Goal: Transaction & Acquisition: Obtain resource

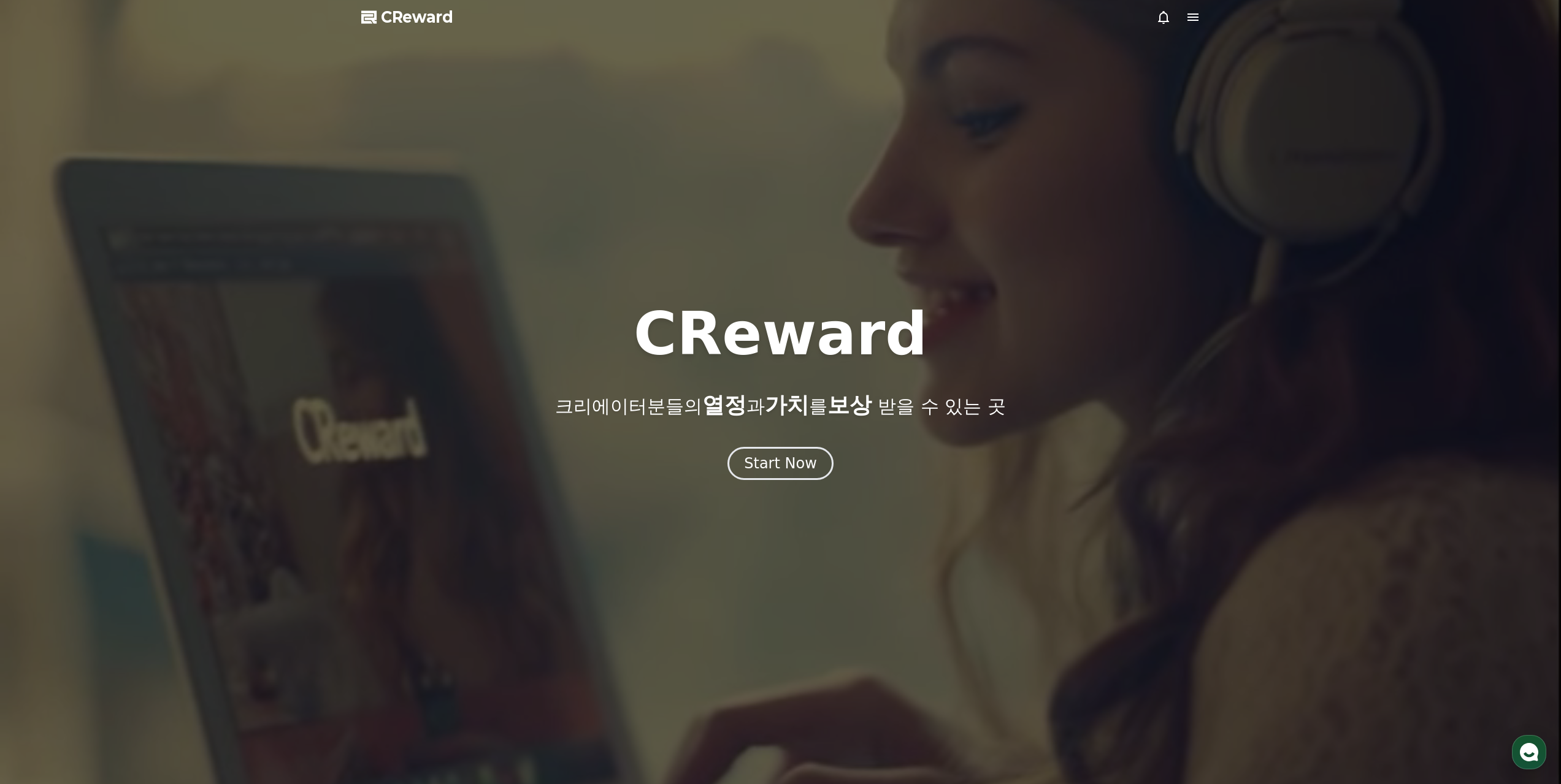
click at [803, 441] on div "CReward 크리에이터분들의 열정 과 가치 를 보상 받을 수 있는 곳 Start Now" at bounding box center [780, 392] width 1561 height 175
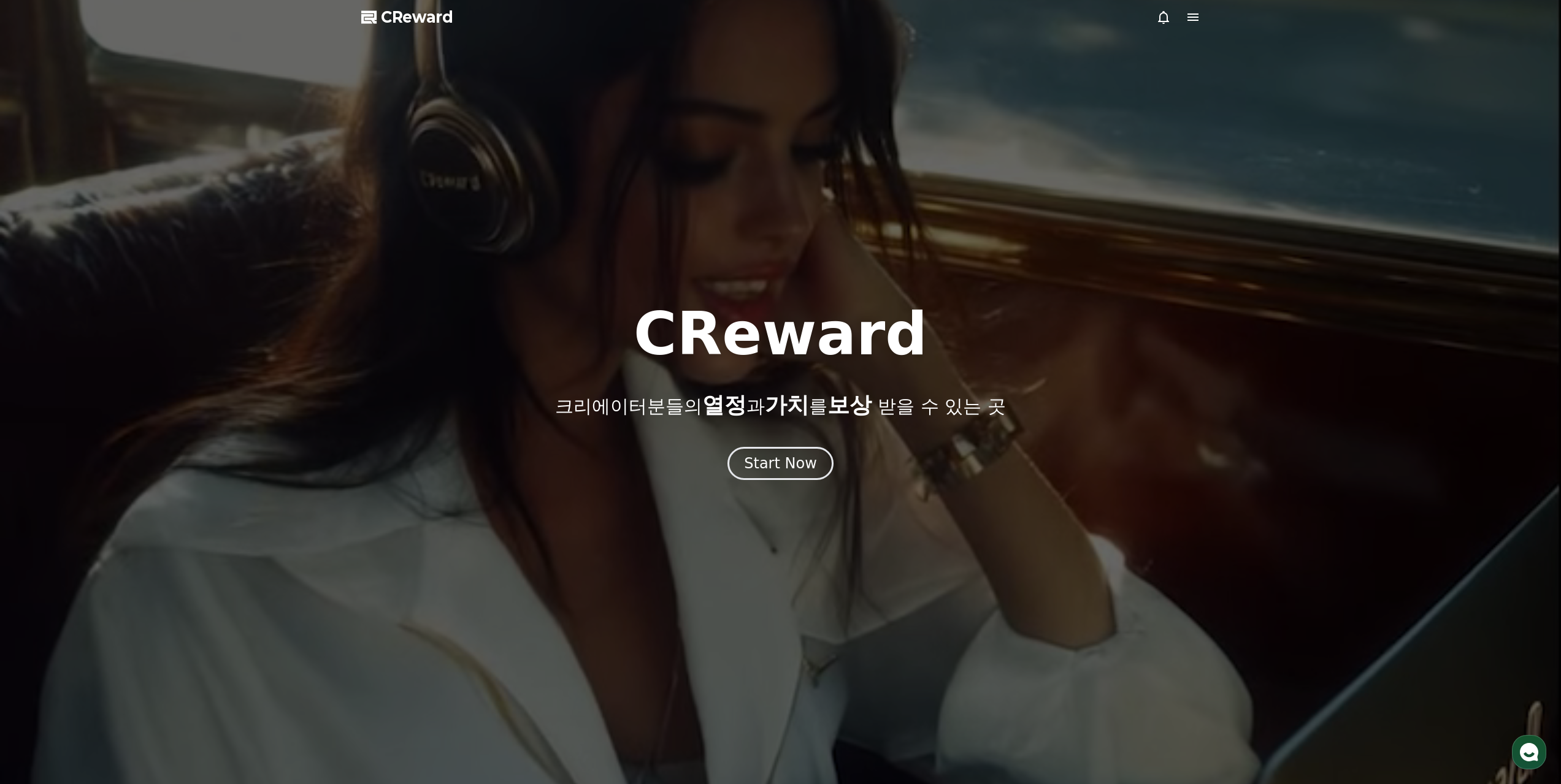
click at [804, 445] on div "CReward 크리에이터분들의 열정 과 가치 를 보상 받을 수 있는 곳 Start Now" at bounding box center [780, 392] width 1561 height 175
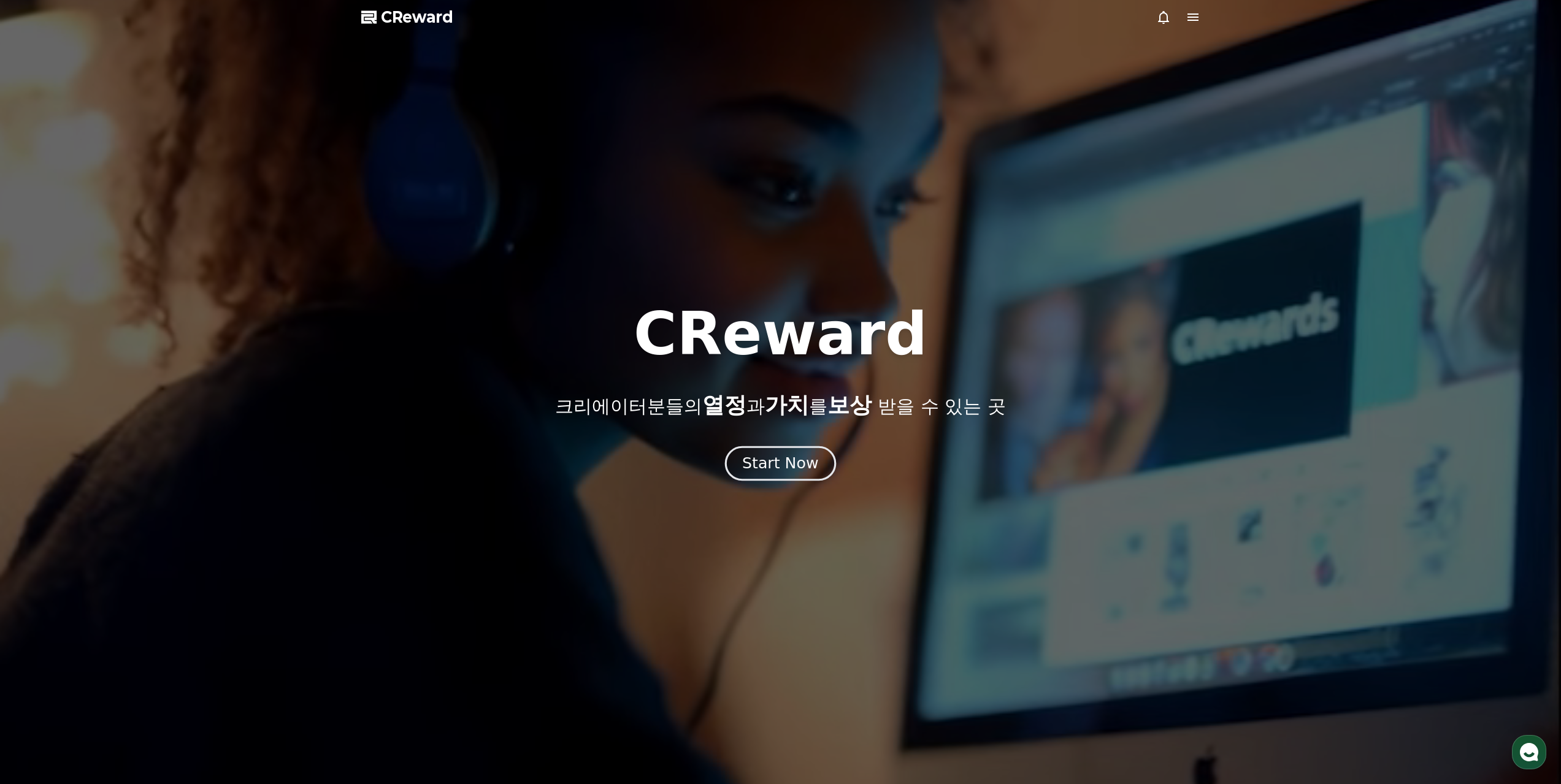
click at [800, 453] on div "Start Now" at bounding box center [780, 463] width 76 height 21
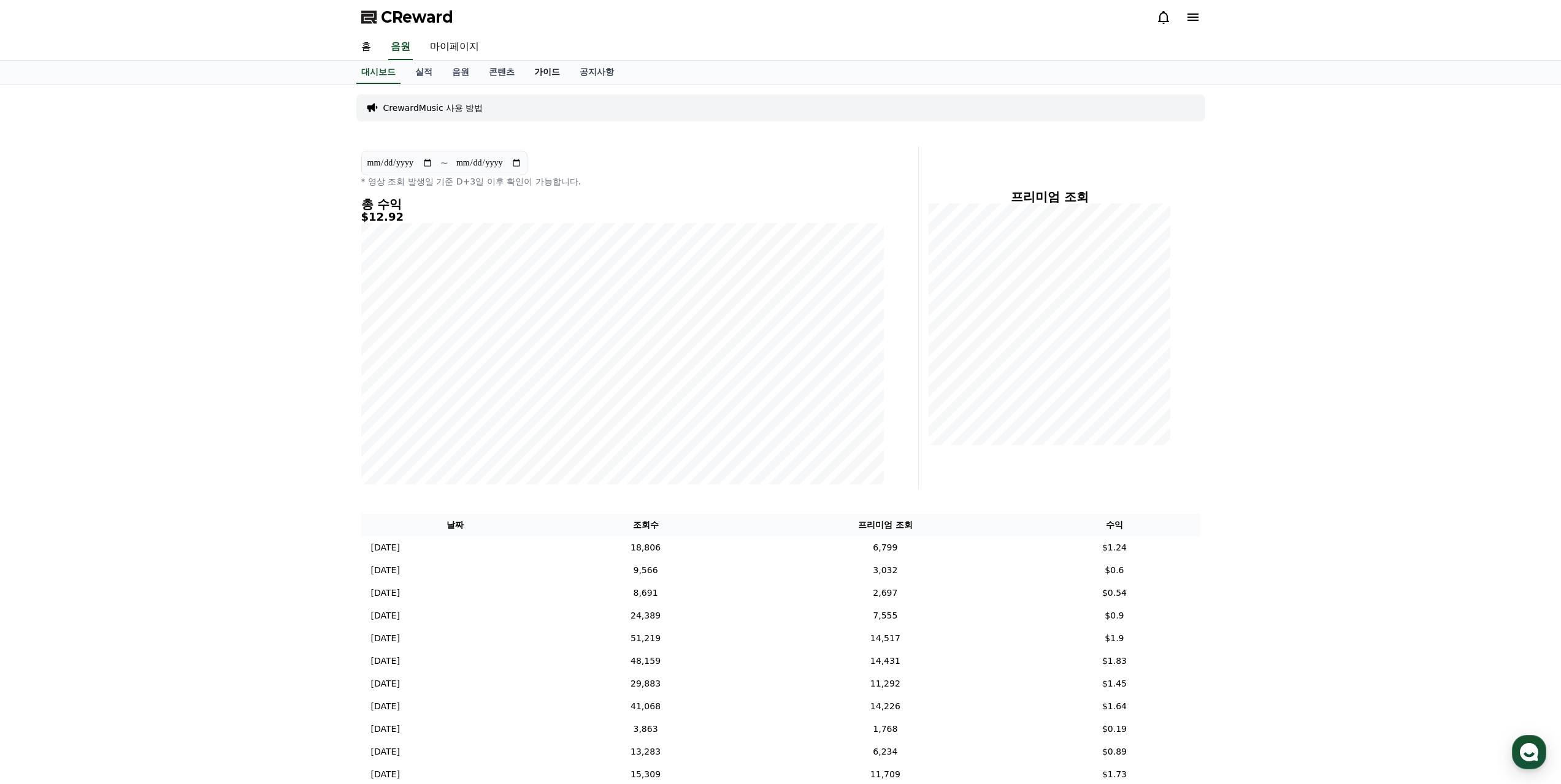
click at [547, 74] on link "가이드" at bounding box center [547, 73] width 45 height 23
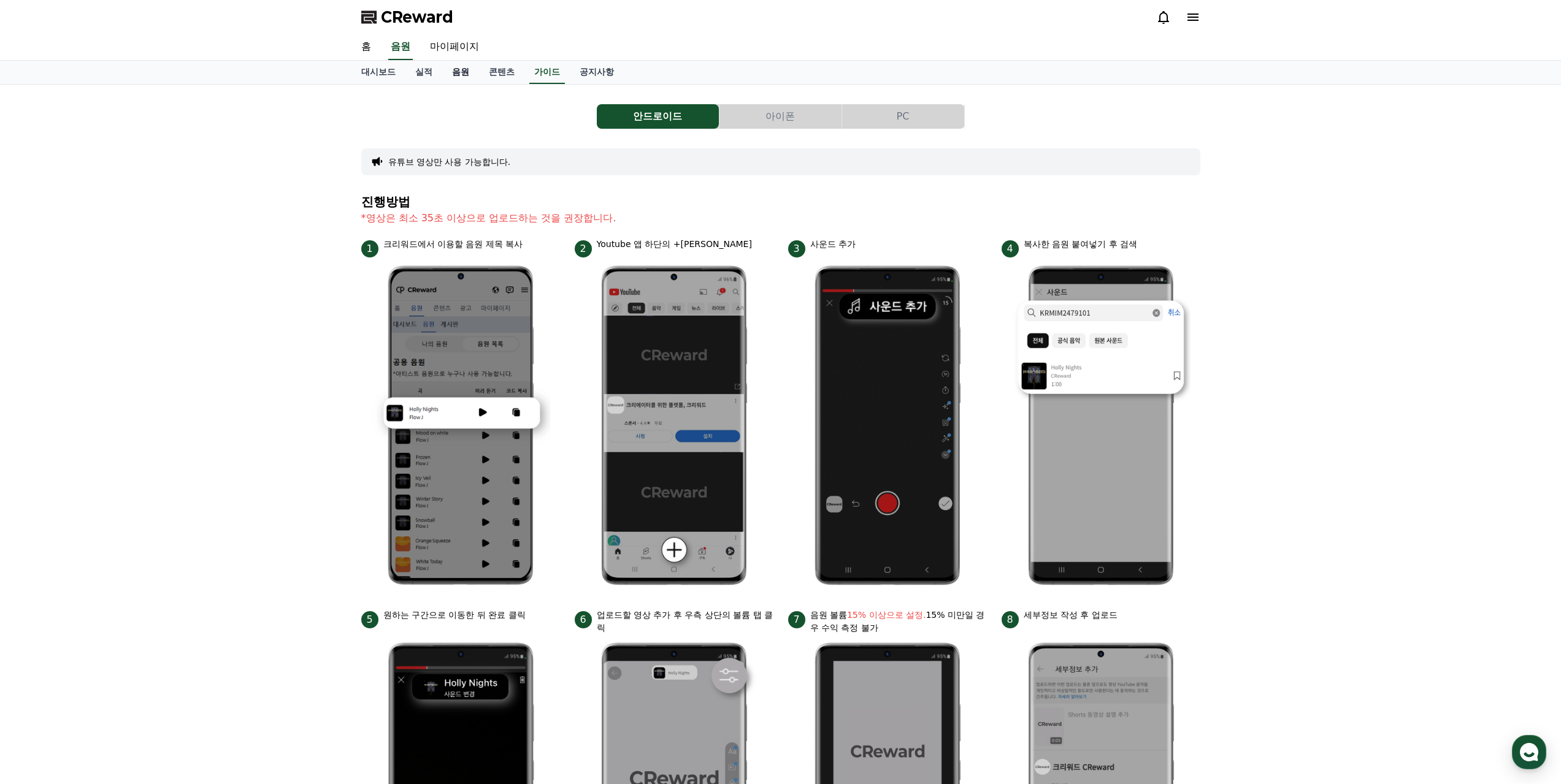
drag, startPoint x: 505, startPoint y: 75, endPoint x: 457, endPoint y: 77, distance: 48.0
click at [504, 76] on link "콘텐츠" at bounding box center [502, 73] width 45 height 23
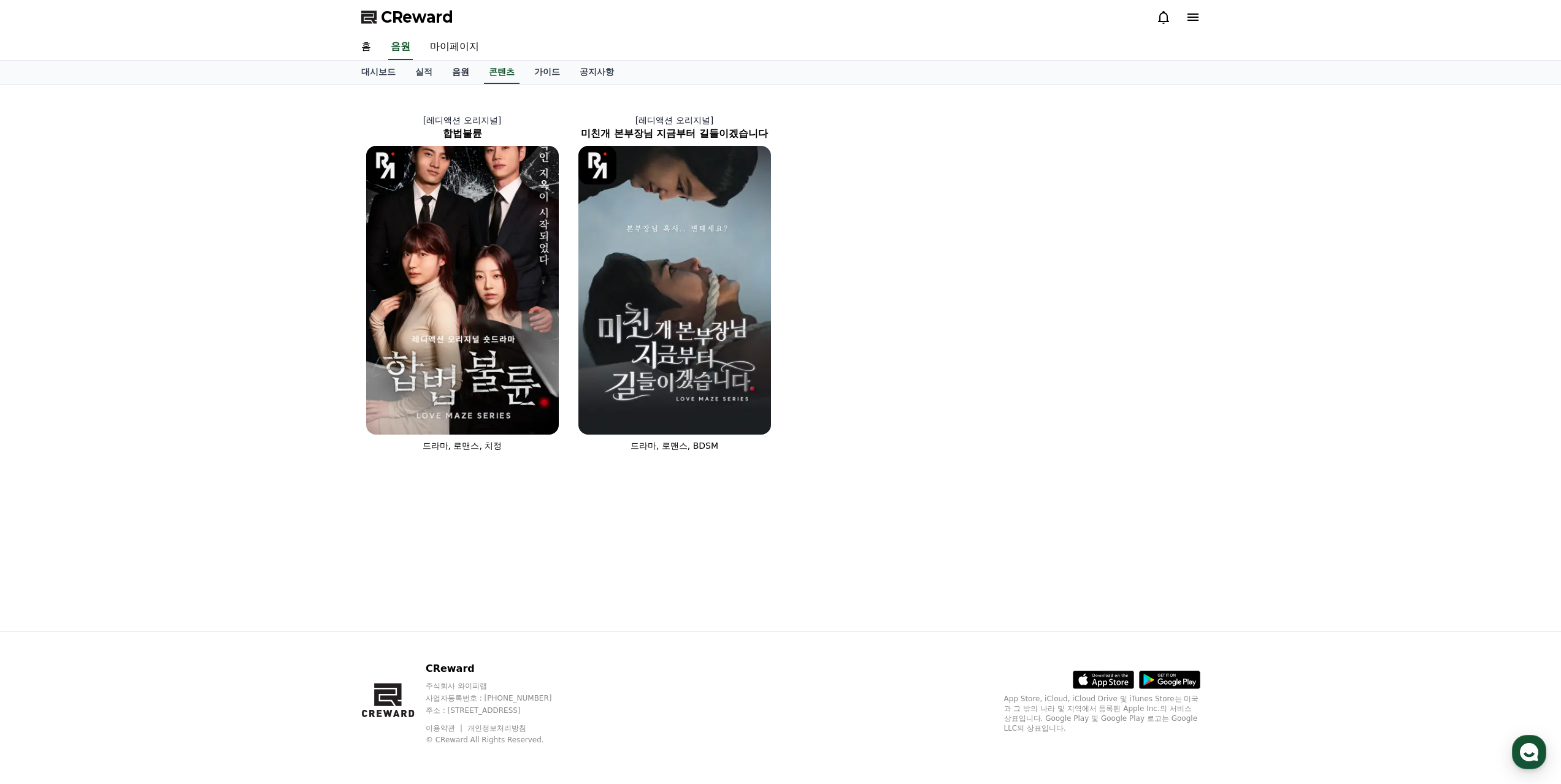
click at [457, 77] on link "음원" at bounding box center [460, 73] width 37 height 23
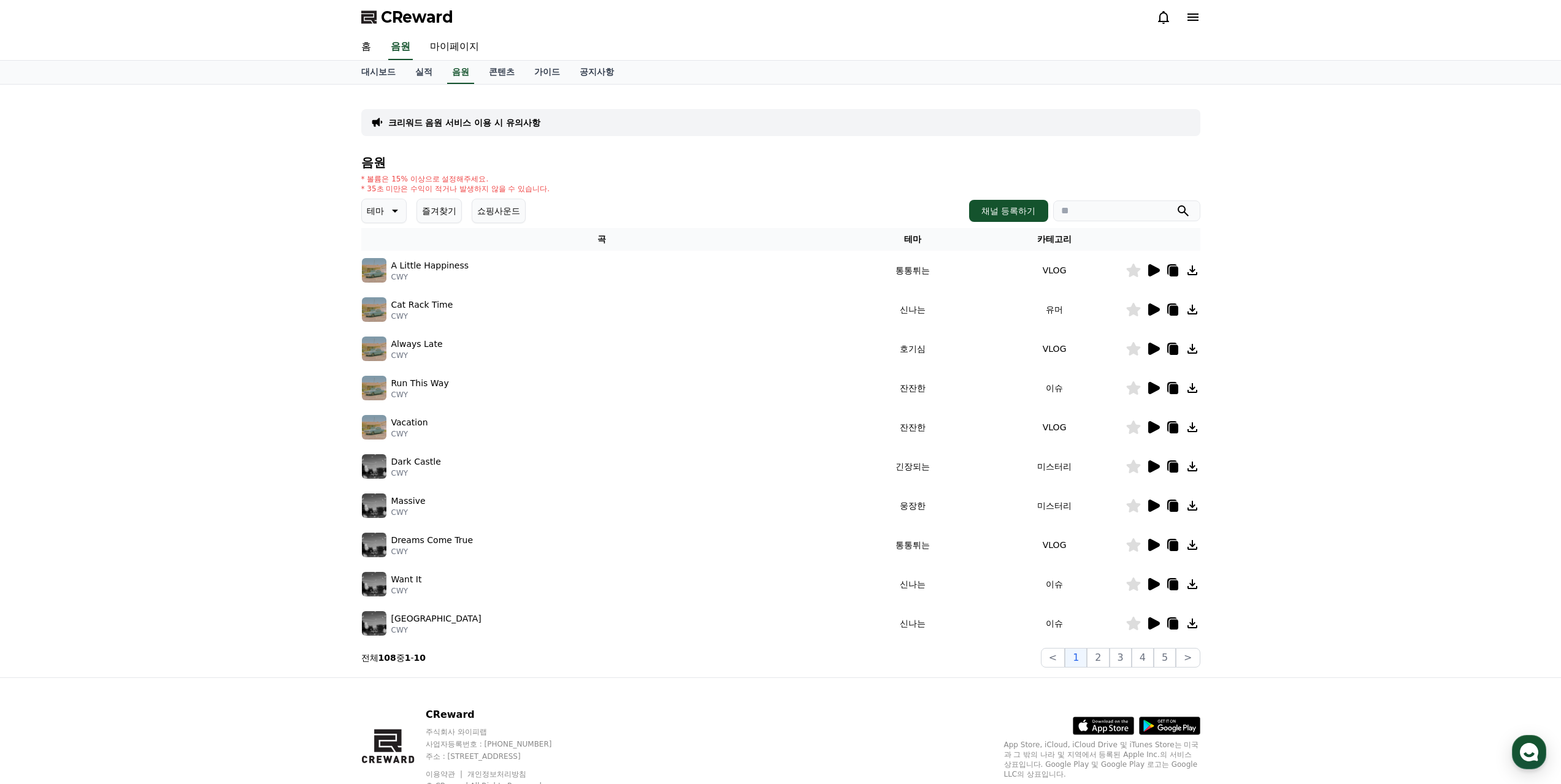
click at [1130, 216] on input "search" at bounding box center [1126, 211] width 147 height 21
type input "*"
click at [1176, 203] on button "submit" at bounding box center [1184, 211] width 15 height 15
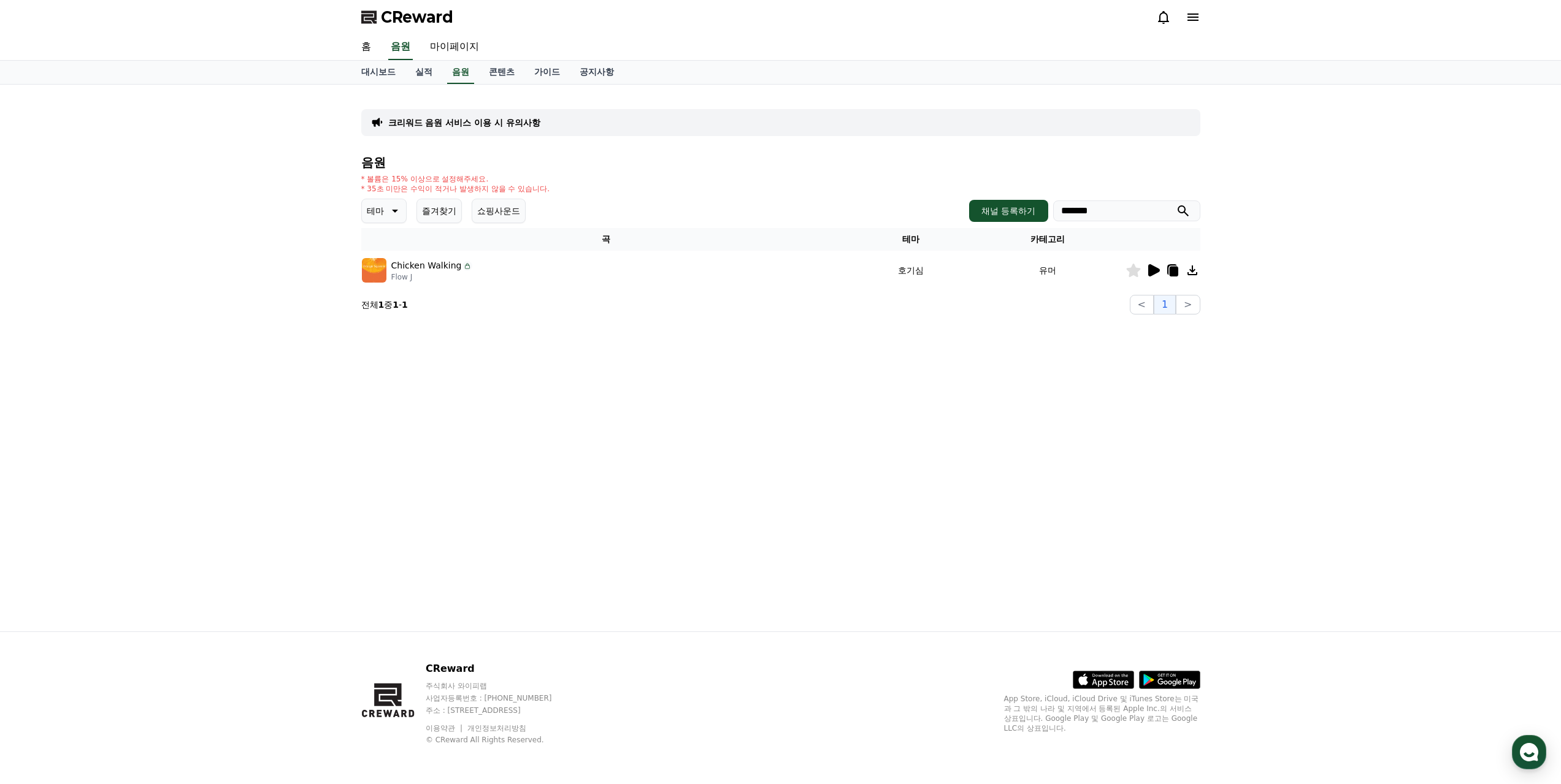
click at [424, 269] on p "Chicken Walking" at bounding box center [427, 265] width 71 height 13
click at [1189, 270] on icon at bounding box center [1193, 270] width 15 height 15
drag, startPoint x: 1142, startPoint y: 210, endPoint x: 921, endPoint y: 183, distance: 222.6
click at [922, 182] on div "음원 * 볼륨은 15% 이상으로 설정해주세요. * 35초 미만은 수익이 적거나 발생하지 않을 수 있습니다. 테마 즐겨찾기 쇼핑사운드 채널 등록…" at bounding box center [781, 235] width 839 height 159
type input "***"
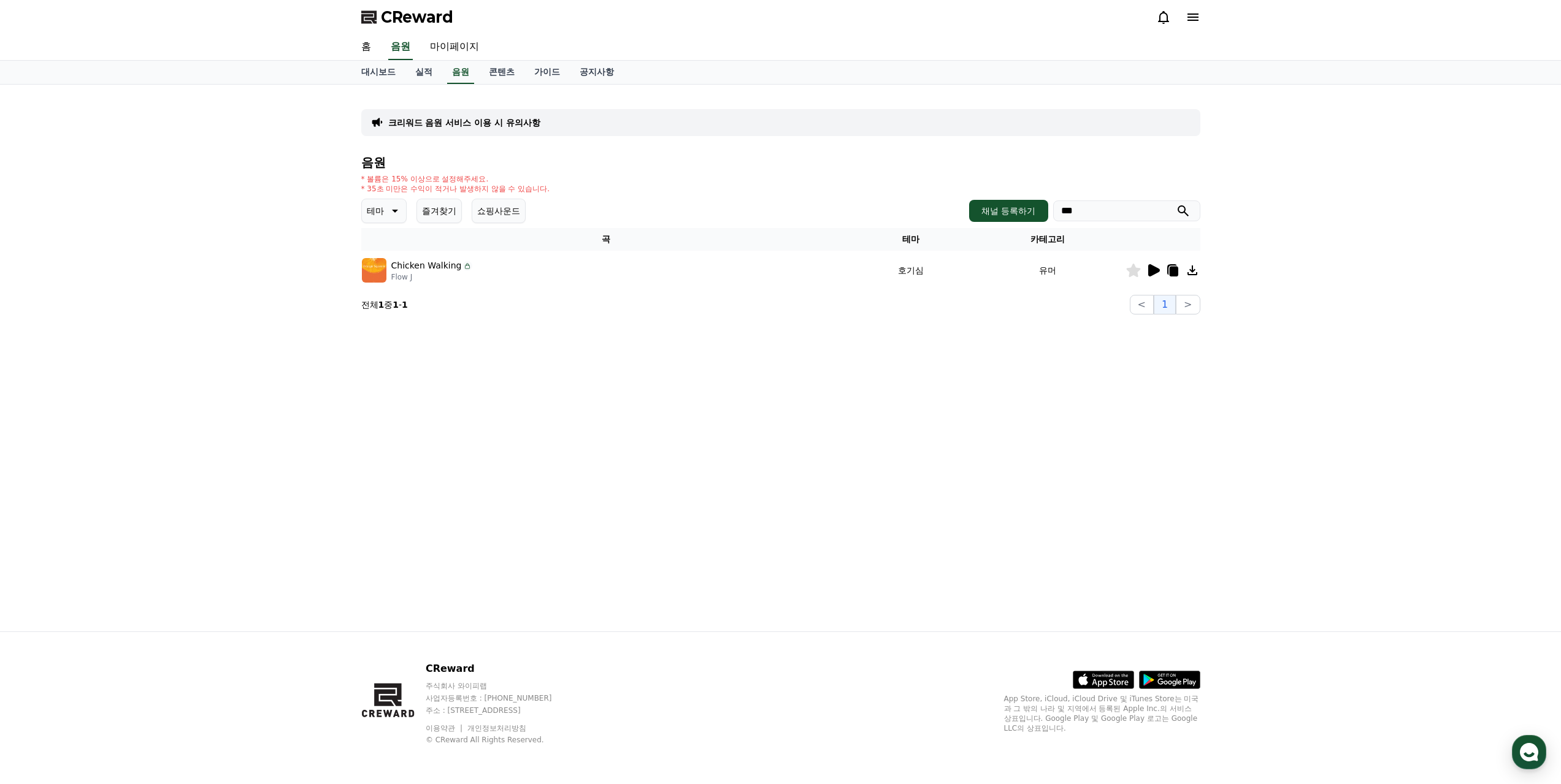
click at [1176, 203] on button "submit" at bounding box center [1184, 211] width 15 height 15
click at [1196, 269] on icon at bounding box center [1193, 270] width 15 height 15
click at [1157, 272] on icon at bounding box center [1154, 270] width 12 height 12
